Goal: Find specific page/section: Find specific page/section

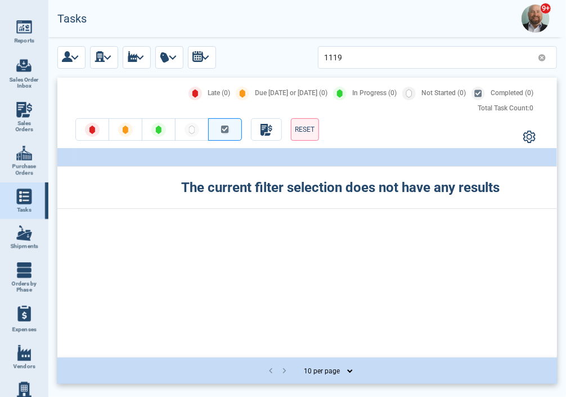
click at [26, 104] on img at bounding box center [24, 110] width 16 height 16
select select "50"
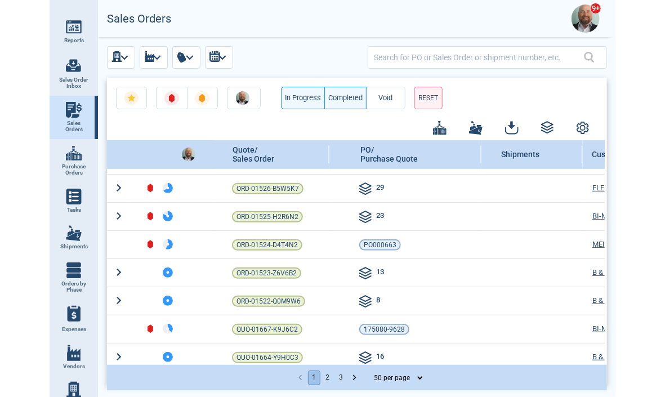
scroll to position [270, 0]
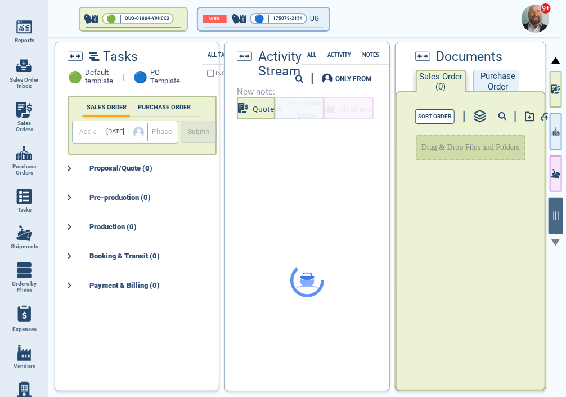
checkbox input "true"
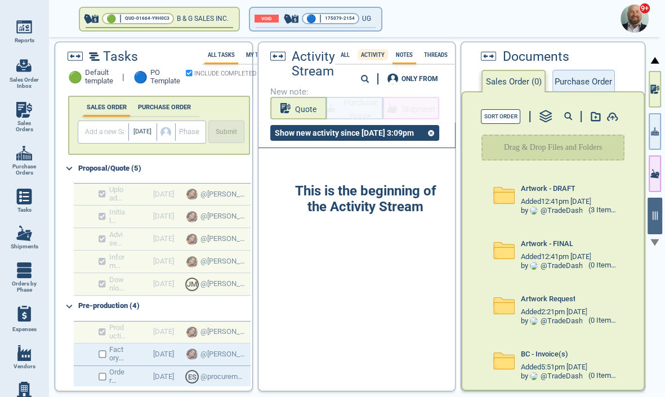
click at [370, 52] on label "Activity" at bounding box center [372, 55] width 30 height 6
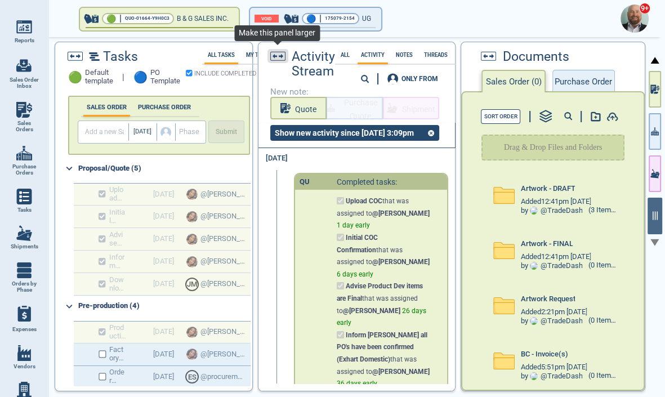
click at [278, 53] on icon at bounding box center [277, 56] width 15 height 10
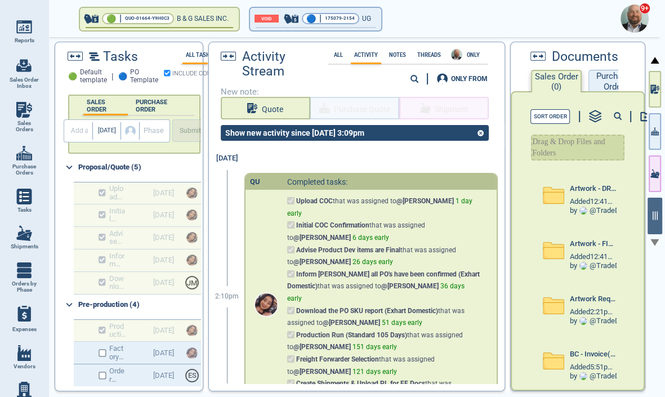
click at [414, 77] on circle at bounding box center [414, 78] width 6 height 6
type input "became"
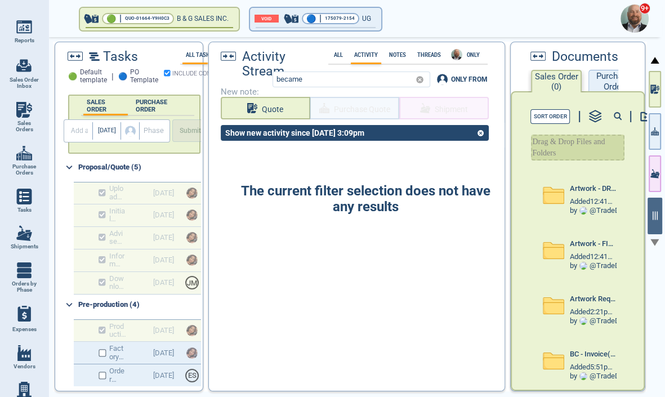
select select "50"
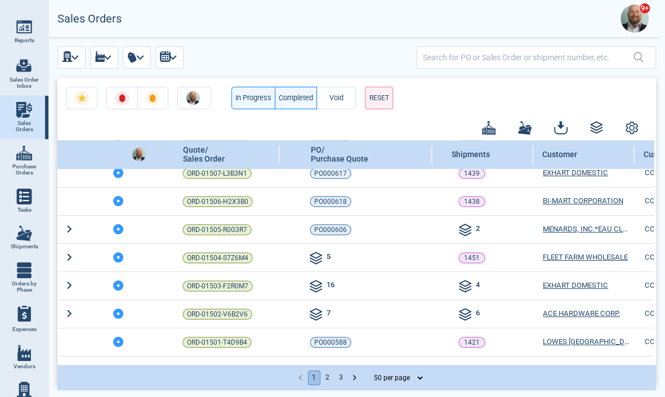
scroll to position [763, 0]
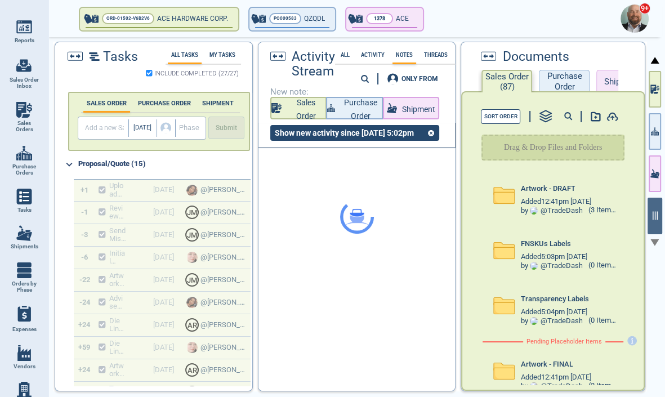
click at [274, 56] on div at bounding box center [356, 216] width 196 height 348
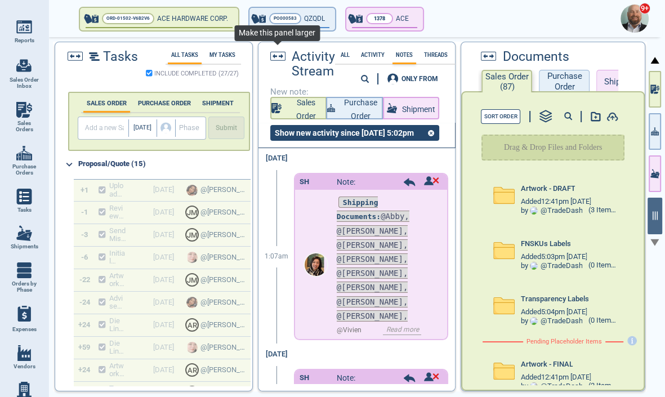
click at [274, 56] on icon at bounding box center [277, 56] width 15 height 10
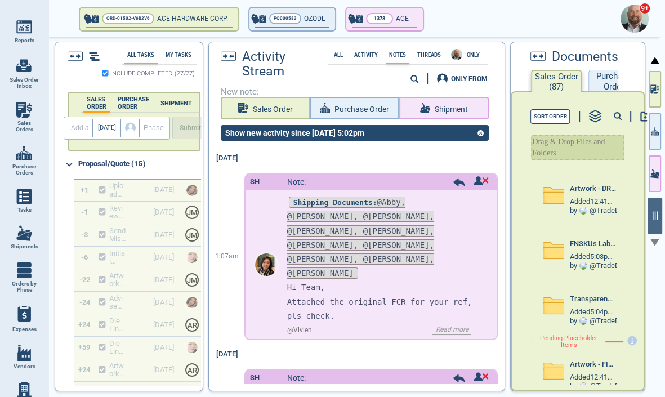
click at [411, 77] on circle at bounding box center [414, 78] width 6 height 6
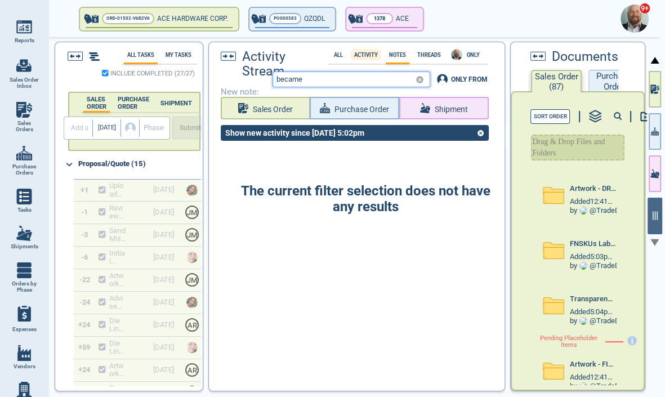
type input "became"
click at [372, 52] on label "Activity" at bounding box center [366, 55] width 30 height 6
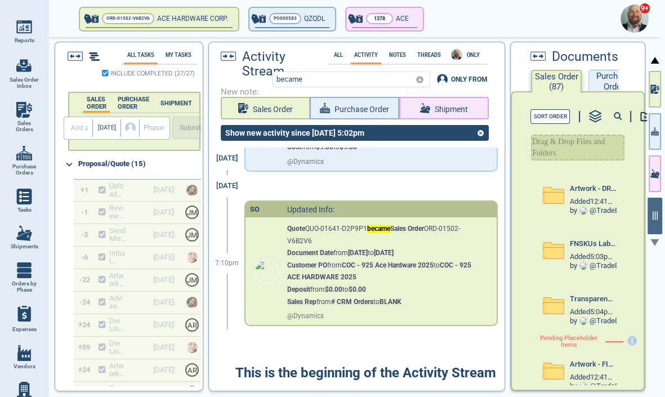
scroll to position [158, 0]
